Goal: Transaction & Acquisition: Purchase product/service

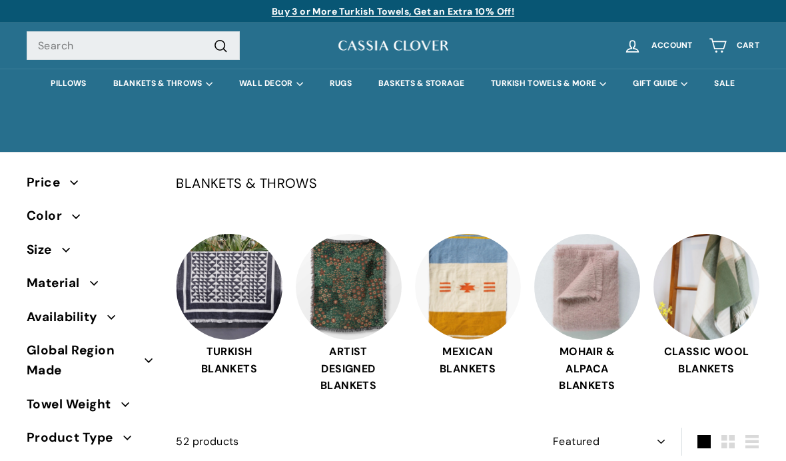
select select "manual"
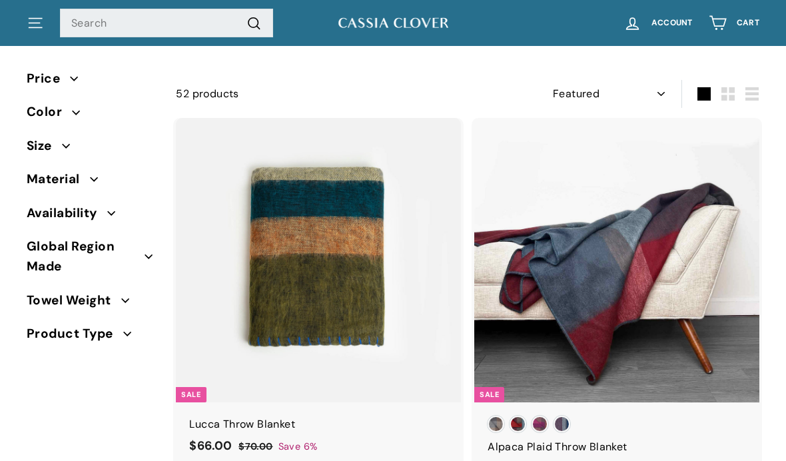
scroll to position [353, 0]
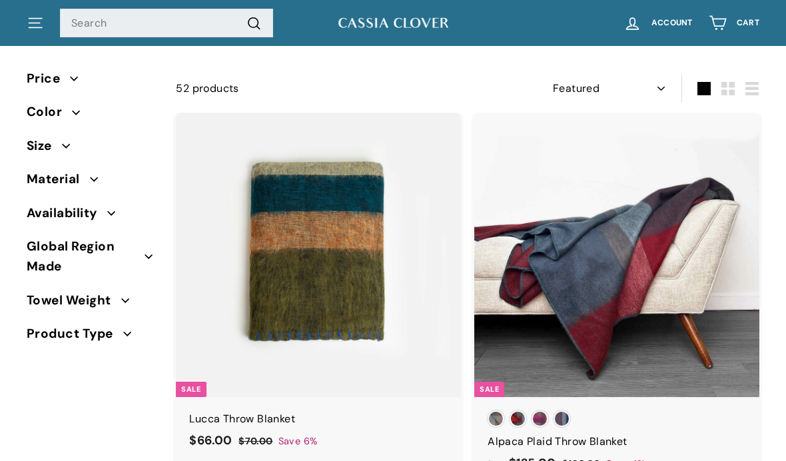
click at [381, 282] on img at bounding box center [318, 255] width 285 height 285
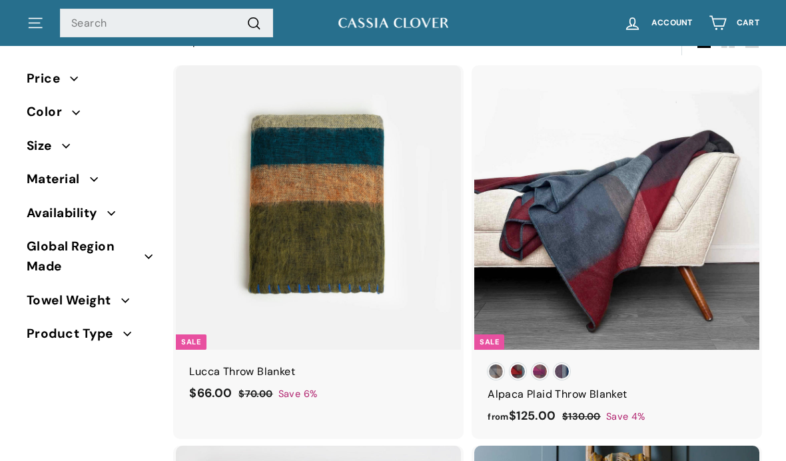
click at [45, 115] on span "Color" at bounding box center [49, 112] width 45 height 20
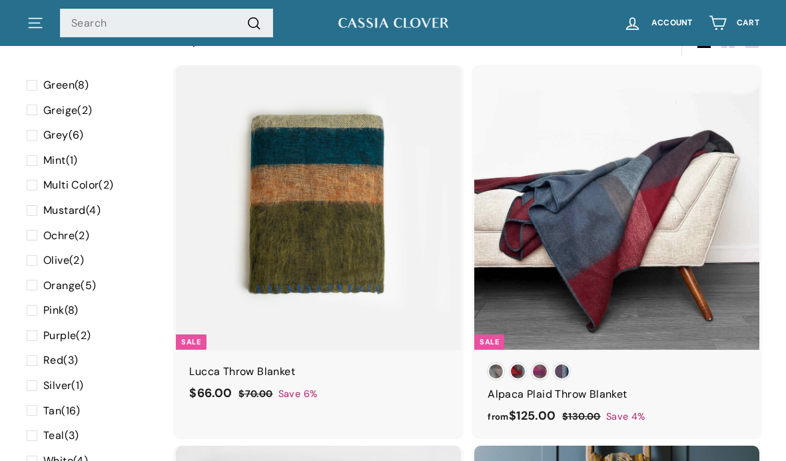
scroll to position [232, 0]
click at [32, 276] on span at bounding box center [35, 284] width 17 height 17
click at [32, 276] on input "Orange (5)" at bounding box center [31, 276] width 9 height 0
checkbox input "true"
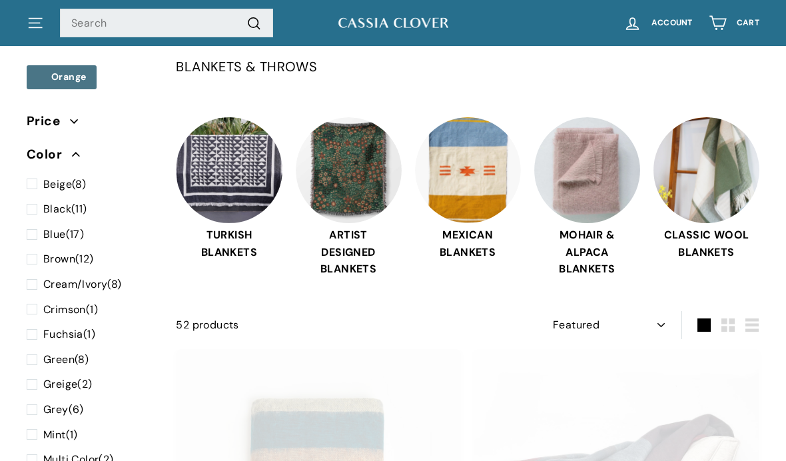
select select "manual"
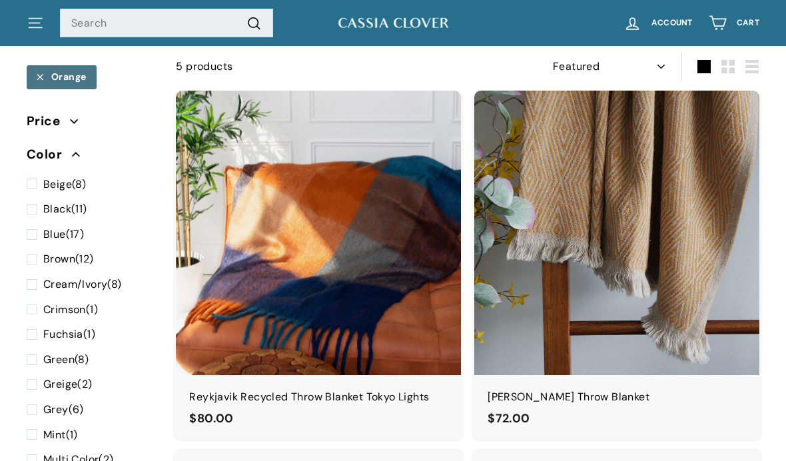
click at [30, 228] on span at bounding box center [35, 234] width 17 height 17
click at [30, 226] on input "Blue (17)" at bounding box center [31, 226] width 9 height 0
checkbox input "true"
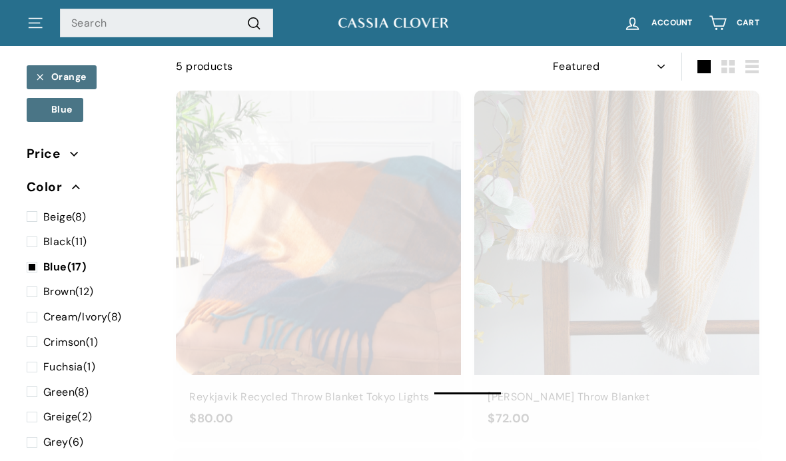
select select "manual"
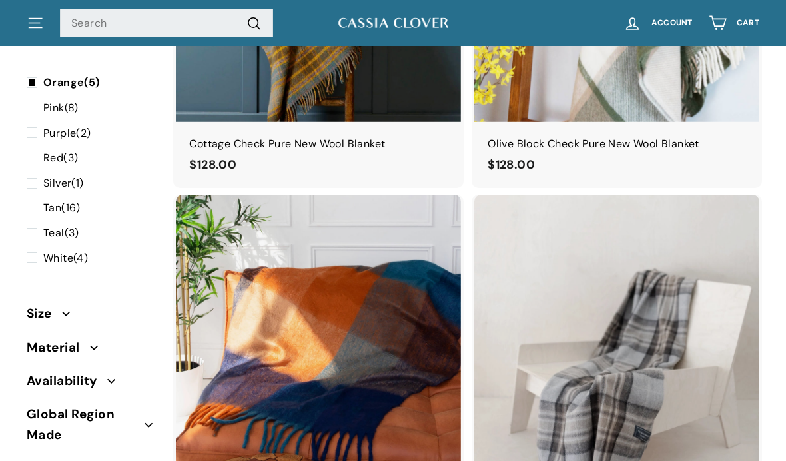
scroll to position [752, 0]
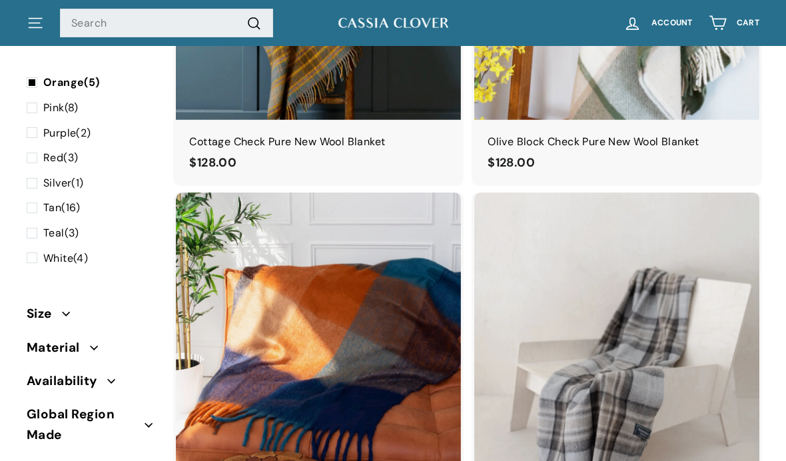
click at [43, 306] on span "Size" at bounding box center [44, 314] width 35 height 20
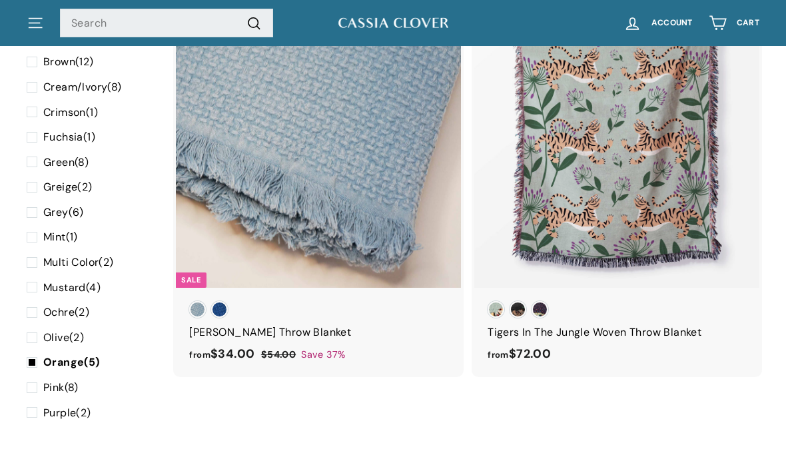
scroll to position [3548, 0]
click at [644, 132] on div at bounding box center [616, 144] width 286 height 286
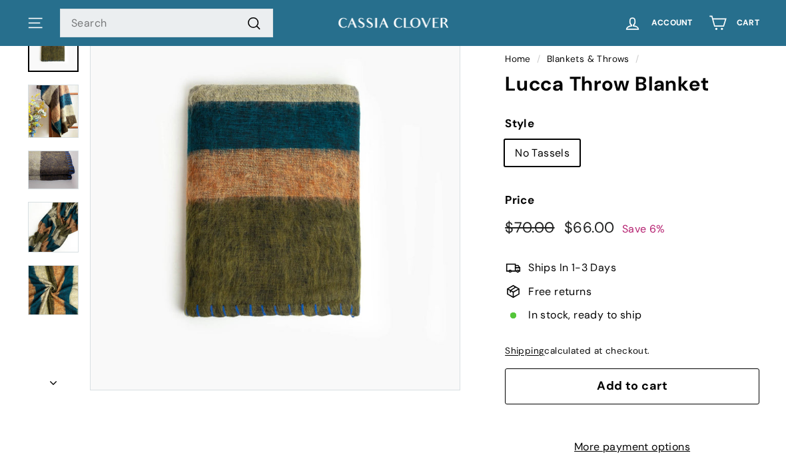
scroll to position [116, 0]
click at [54, 114] on img at bounding box center [53, 111] width 51 height 53
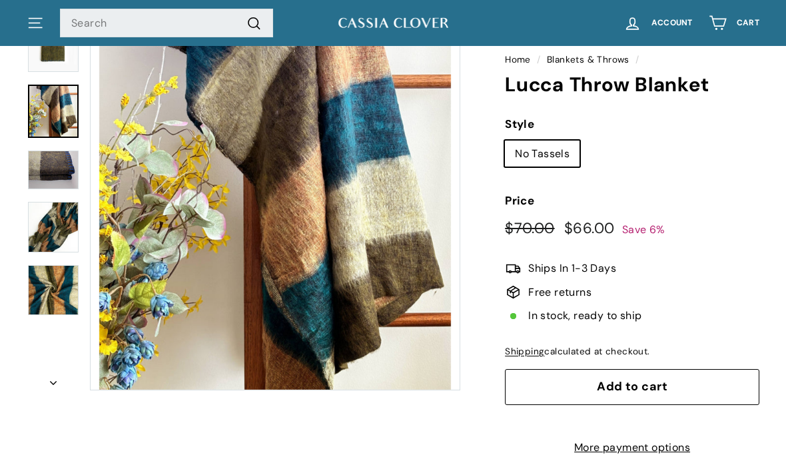
click at [45, 169] on img at bounding box center [53, 169] width 51 height 39
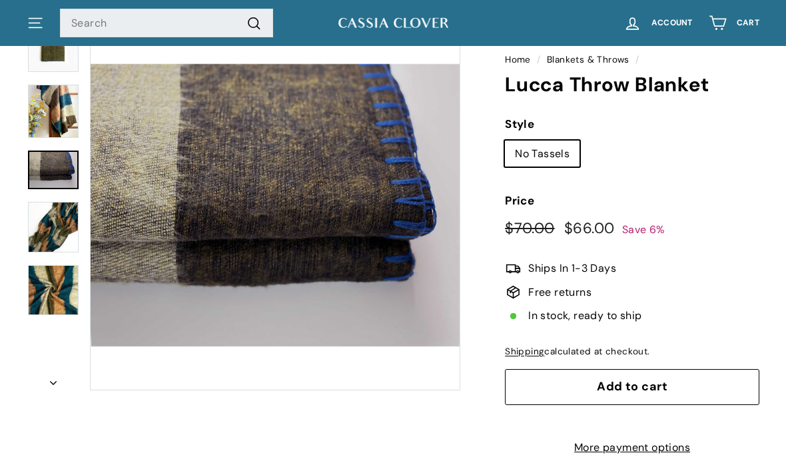
click at [46, 229] on img at bounding box center [53, 227] width 51 height 51
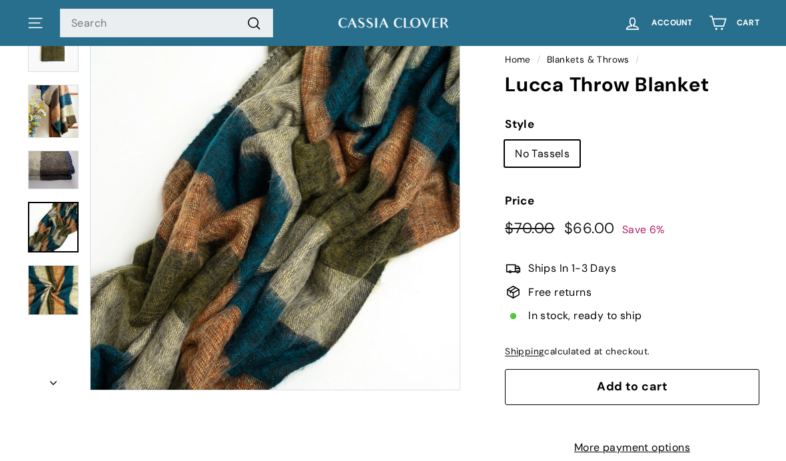
click at [47, 270] on img at bounding box center [53, 290] width 51 height 50
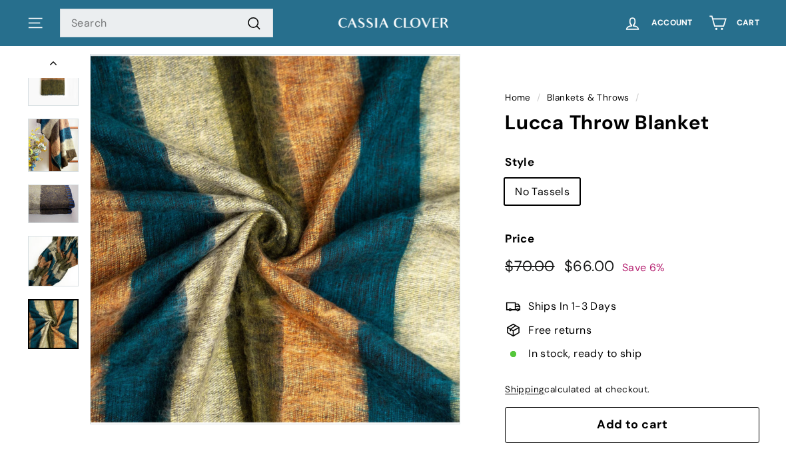
scroll to position [49, 0]
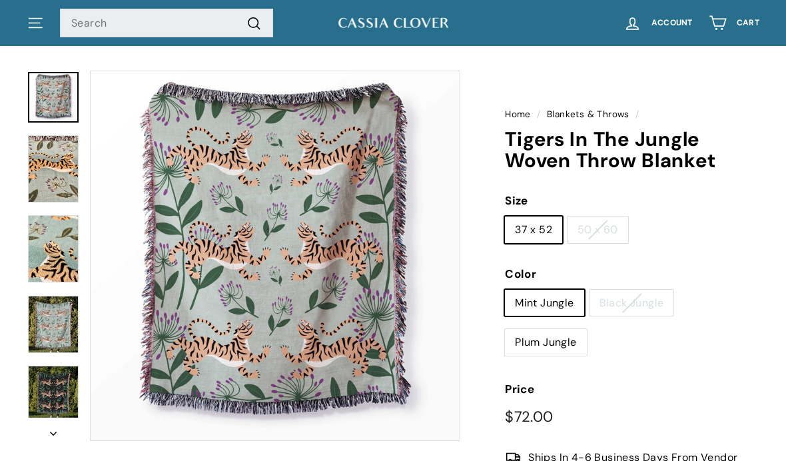
scroll to position [63, 0]
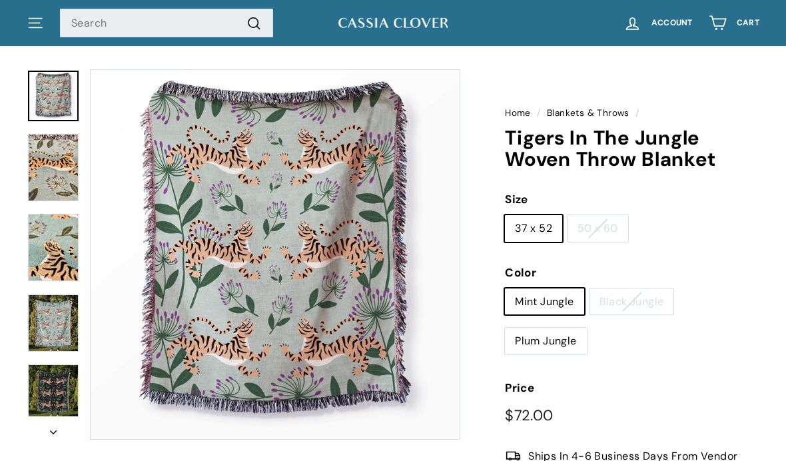
click at [551, 299] on label "Mint Jungle" at bounding box center [544, 301] width 79 height 27
click at [505, 288] on input "Mint Jungle" at bounding box center [504, 288] width 1 height 1
click at [561, 342] on label "Plum Jungle" at bounding box center [545, 341] width 81 height 27
click at [505, 328] on input "Plum Jungle" at bounding box center [504, 327] width 1 height 1
radio input "true"
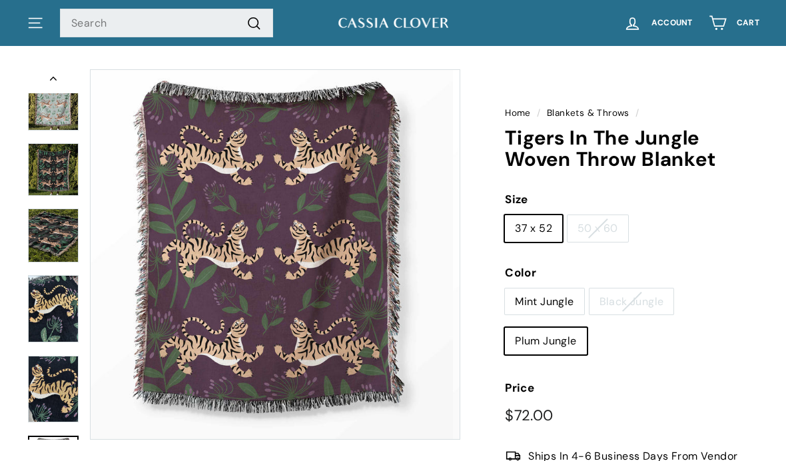
scroll to position [269, 0]
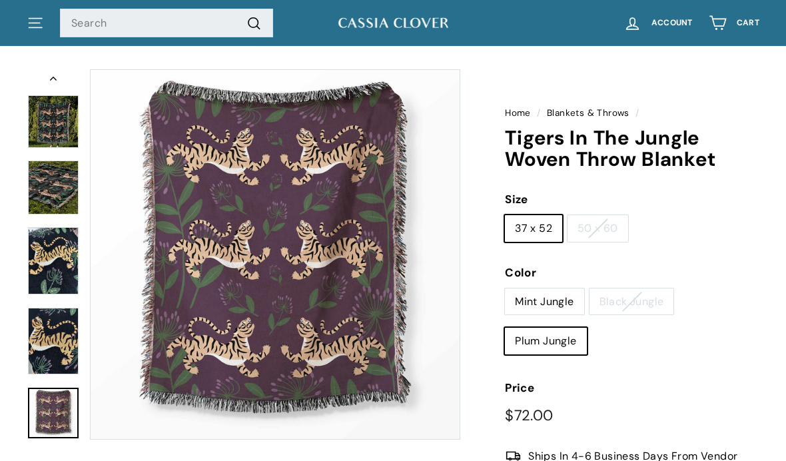
click at [550, 304] on label "Mint Jungle" at bounding box center [544, 301] width 79 height 27
click at [505, 288] on input "Mint Jungle" at bounding box center [504, 288] width 1 height 1
radio input "true"
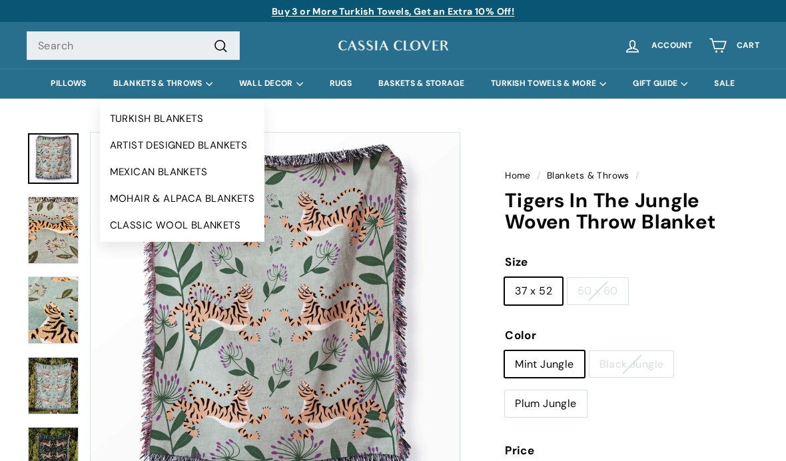
click at [159, 120] on link "TURKISH BLANKETS" at bounding box center [182, 118] width 165 height 27
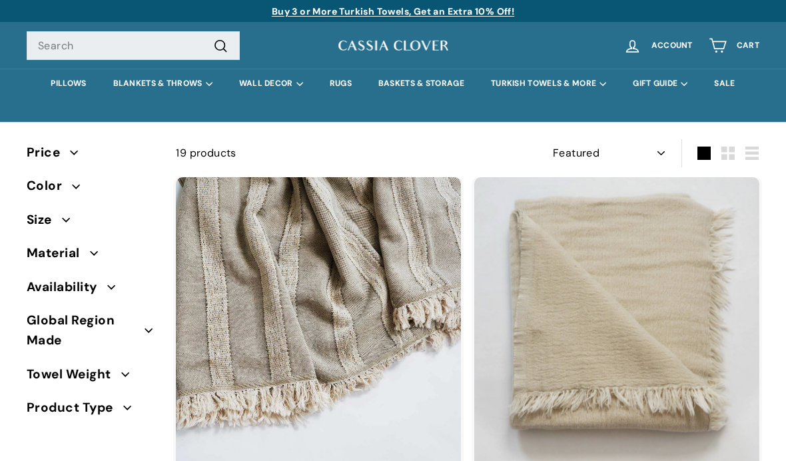
select select "manual"
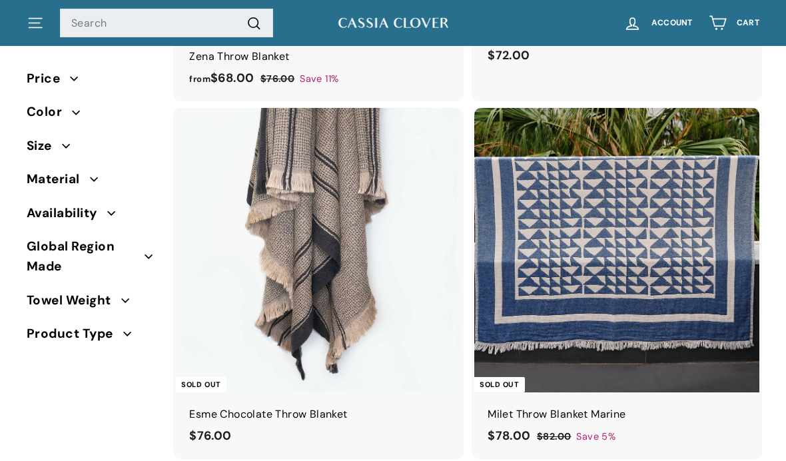
scroll to position [1953, 0]
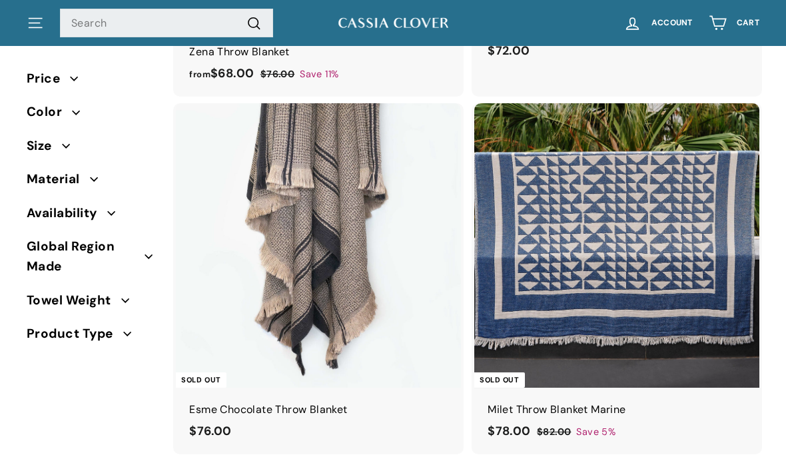
click at [622, 194] on img at bounding box center [616, 245] width 285 height 285
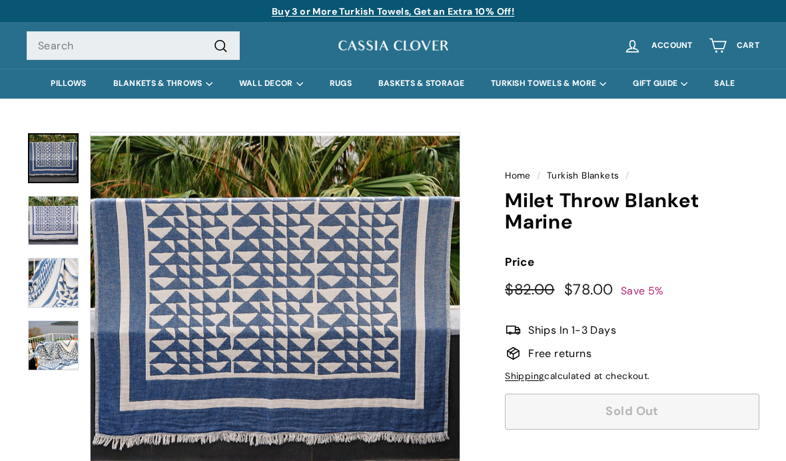
click at [48, 224] on img at bounding box center [53, 221] width 51 height 50
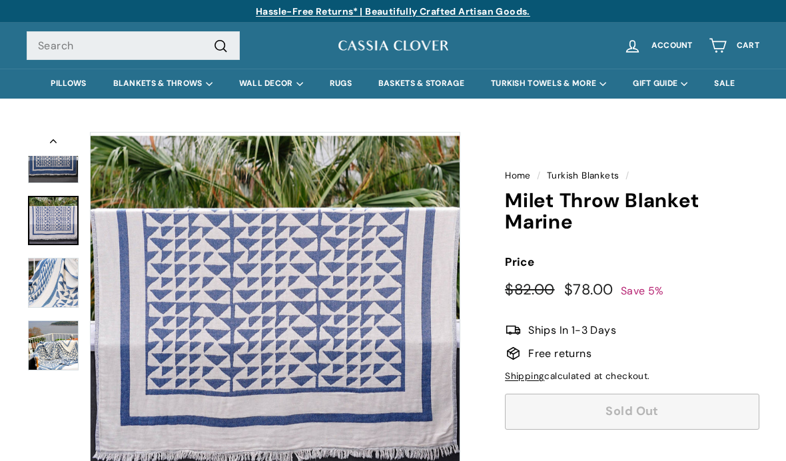
click at [47, 182] on img at bounding box center [53, 158] width 51 height 50
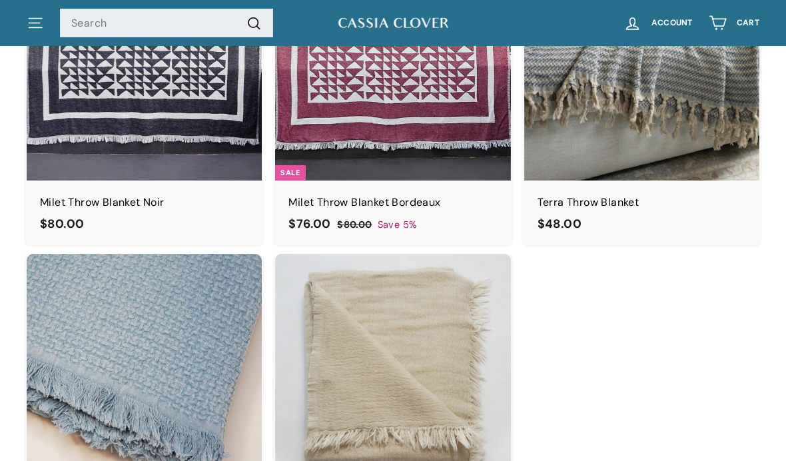
scroll to position [991, 0]
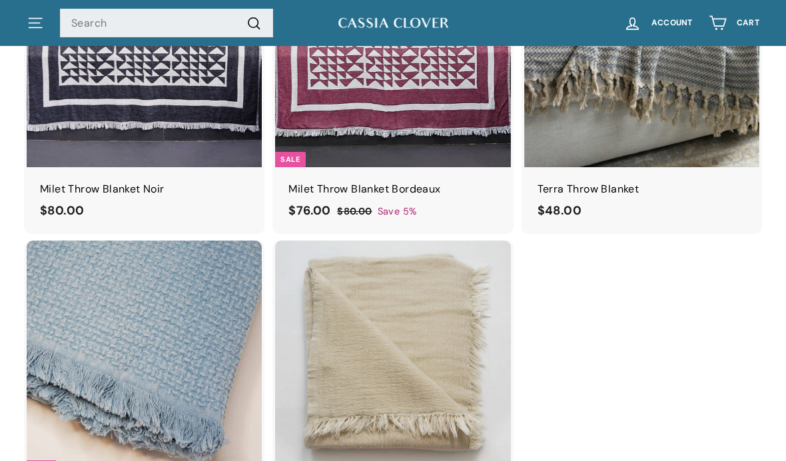
click at [109, 305] on div at bounding box center [144, 358] width 236 height 236
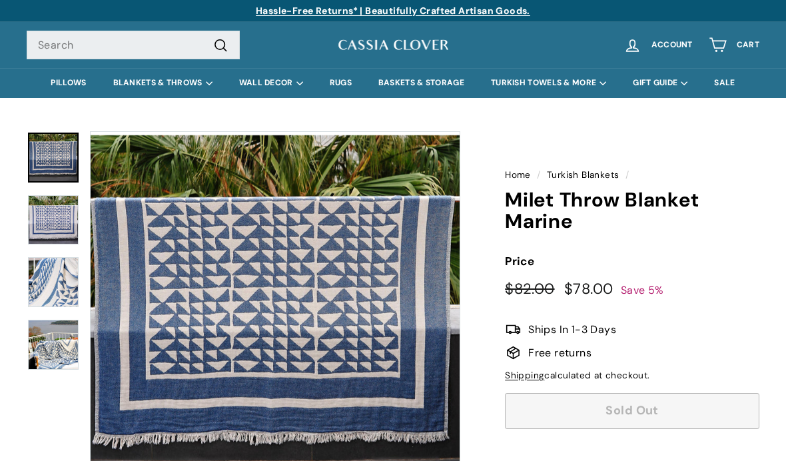
scroll to position [0, 0]
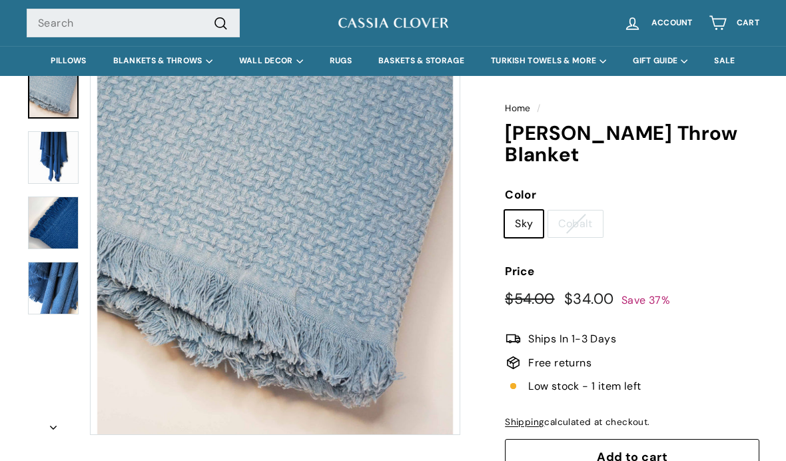
scroll to position [68, 0]
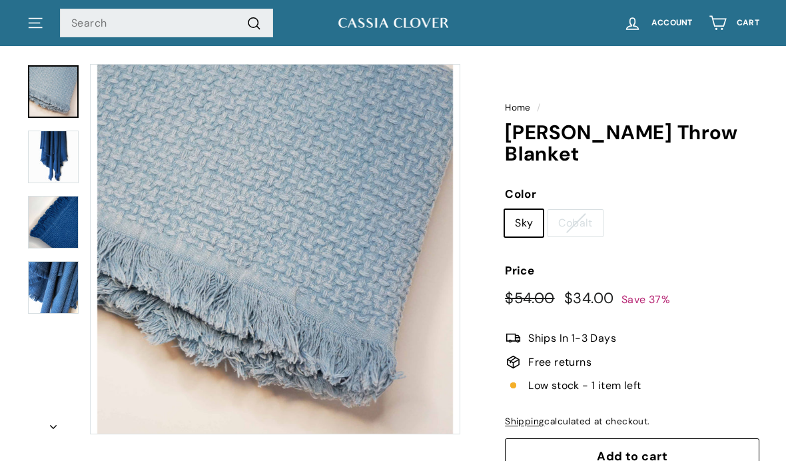
click at [587, 210] on label "Cobalt" at bounding box center [575, 223] width 54 height 27
click at [548, 209] on input "Cobalt" at bounding box center [547, 209] width 1 height 1
radio input "true"
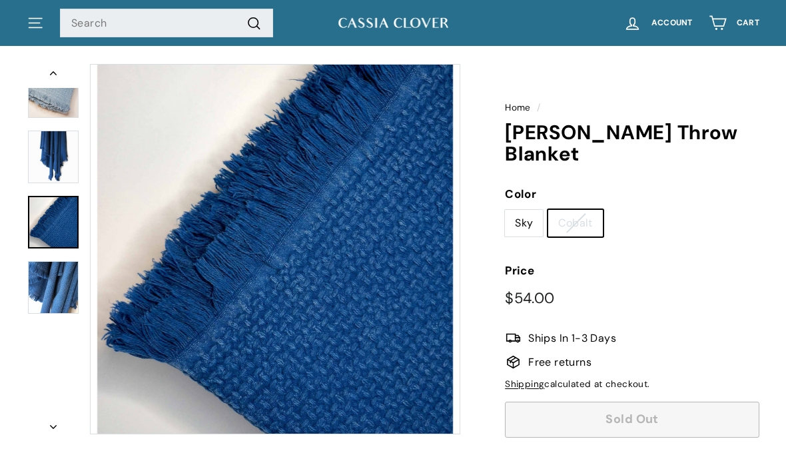
click at [533, 210] on label "Sky" at bounding box center [524, 223] width 38 height 27
click at [505, 209] on input "Sky" at bounding box center [504, 209] width 1 height 1
radio input "true"
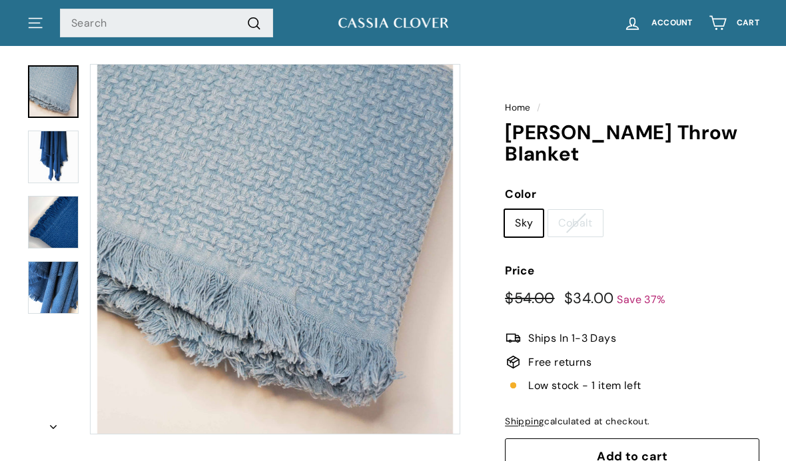
click at [576, 210] on label "Cobalt" at bounding box center [575, 223] width 54 height 27
click at [548, 209] on input "Cobalt" at bounding box center [547, 209] width 1 height 1
radio input "true"
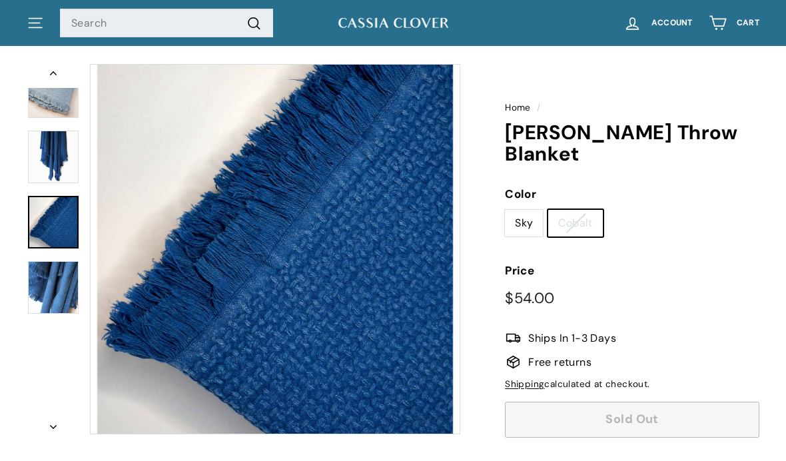
click at [535, 210] on label "Sky" at bounding box center [524, 223] width 38 height 27
click at [505, 209] on input "Sky" at bounding box center [504, 209] width 1 height 1
radio input "true"
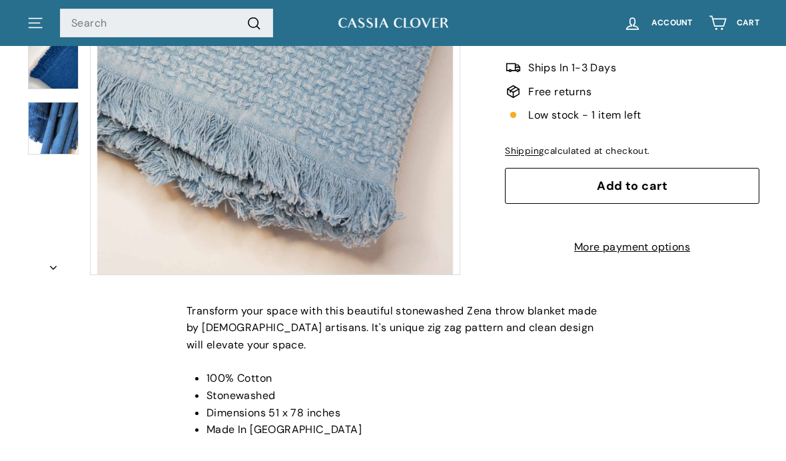
scroll to position [348, 0]
